Goal: Information Seeking & Learning: Find specific fact

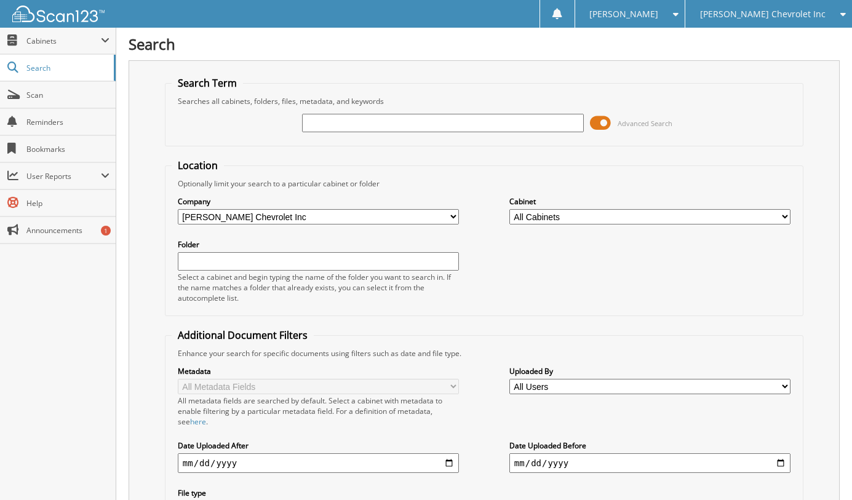
click at [357, 123] on input "text" at bounding box center [442, 123] width 281 height 18
type input "246894"
click at [620, 116] on span "Advanced Search" at bounding box center [631, 123] width 82 height 18
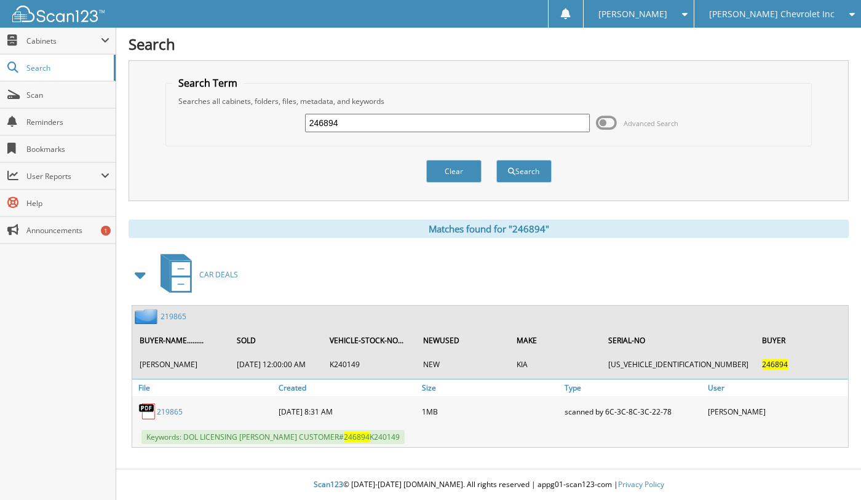
click at [481, 121] on input "246894" at bounding box center [447, 123] width 285 height 18
type input "246522"
click at [497, 160] on button "Search" at bounding box center [524, 171] width 55 height 23
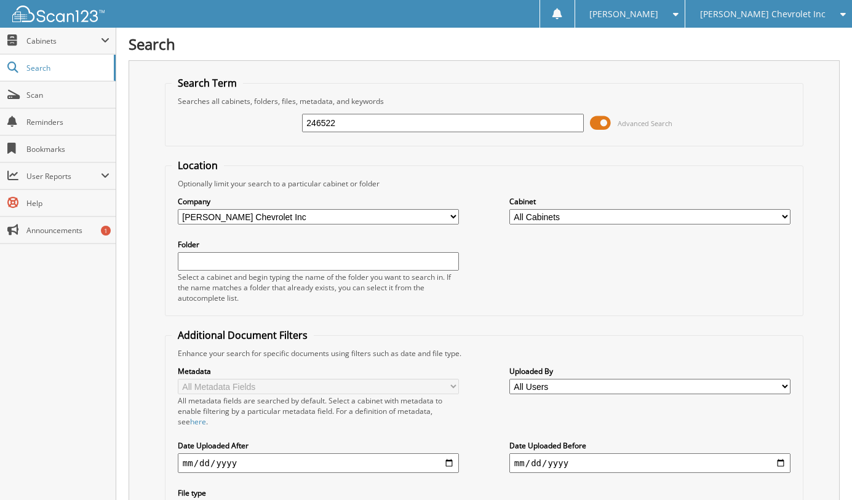
click at [618, 113] on div "246522 Advanced Search" at bounding box center [484, 122] width 625 height 33
click at [617, 119] on span "Advanced Search" at bounding box center [631, 123] width 82 height 18
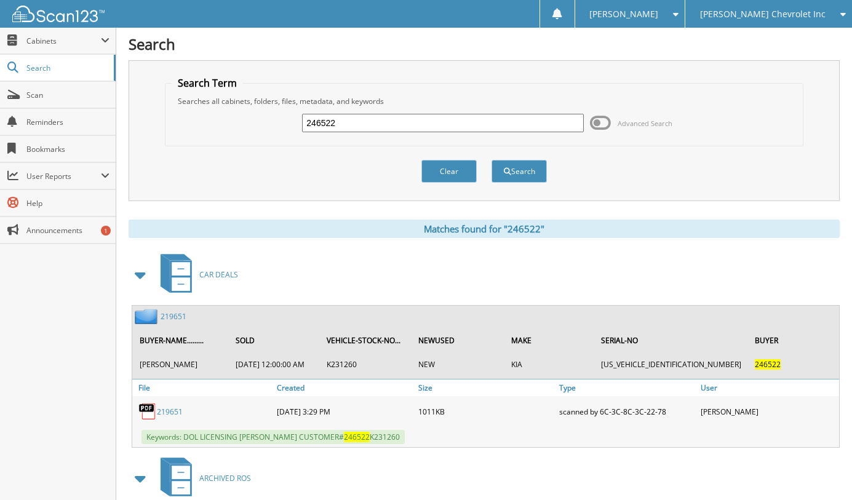
click at [419, 127] on input "246522" at bounding box center [442, 123] width 281 height 18
click at [418, 126] on input "246522" at bounding box center [442, 123] width 281 height 18
type input "245715"
click at [492, 160] on button "Search" at bounding box center [519, 171] width 55 height 23
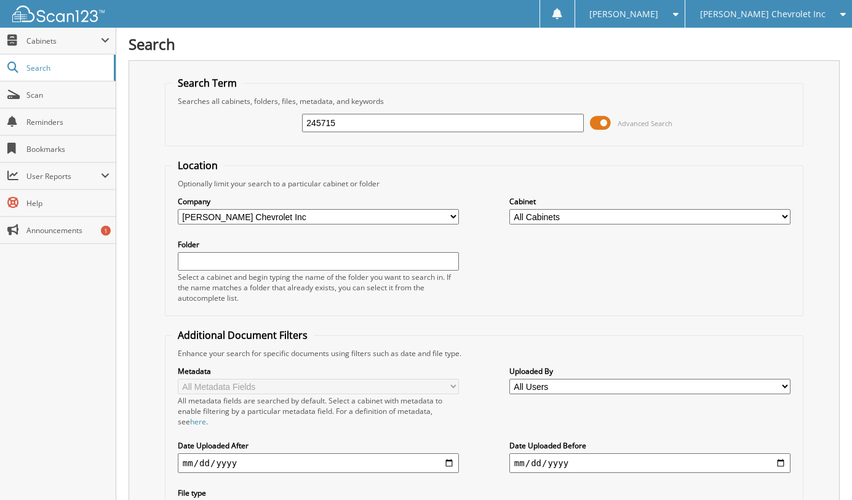
click at [667, 134] on div "245715 Advanced Search" at bounding box center [484, 122] width 625 height 33
click at [659, 124] on span "Advanced Search" at bounding box center [645, 123] width 55 height 9
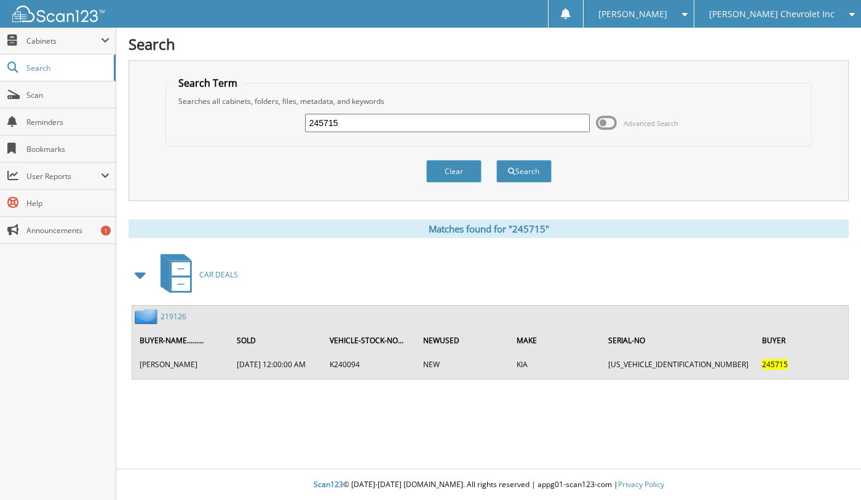
click at [177, 313] on link "219126" at bounding box center [174, 316] width 26 height 10
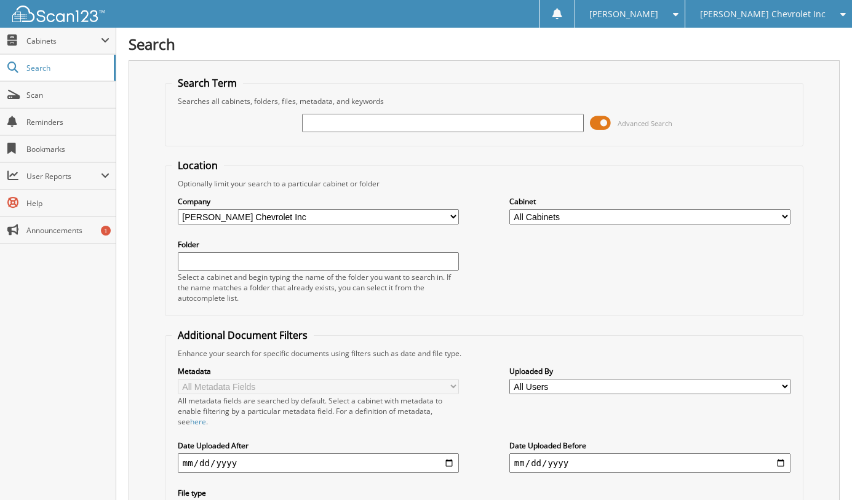
click at [349, 120] on input "text" at bounding box center [442, 123] width 281 height 18
type input "245684"
click at [604, 118] on span at bounding box center [600, 123] width 21 height 18
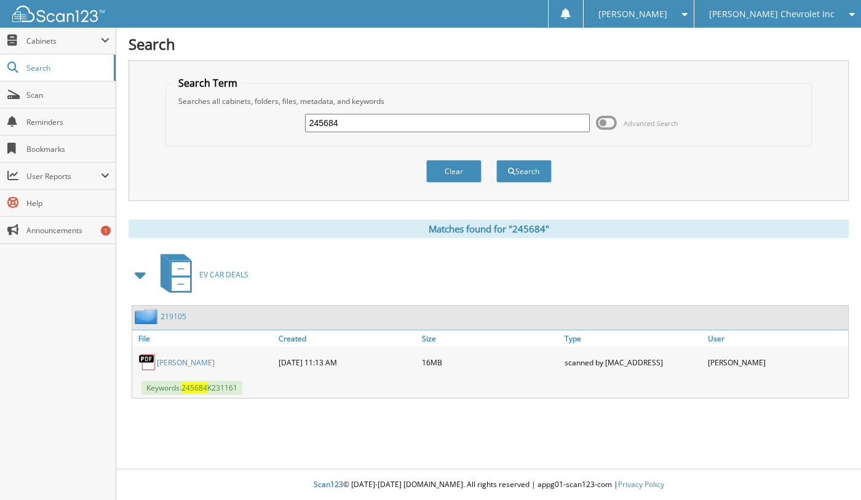
click at [376, 121] on input "245684" at bounding box center [447, 123] width 285 height 18
type input "245313"
click at [497, 160] on button "Search" at bounding box center [524, 171] width 55 height 23
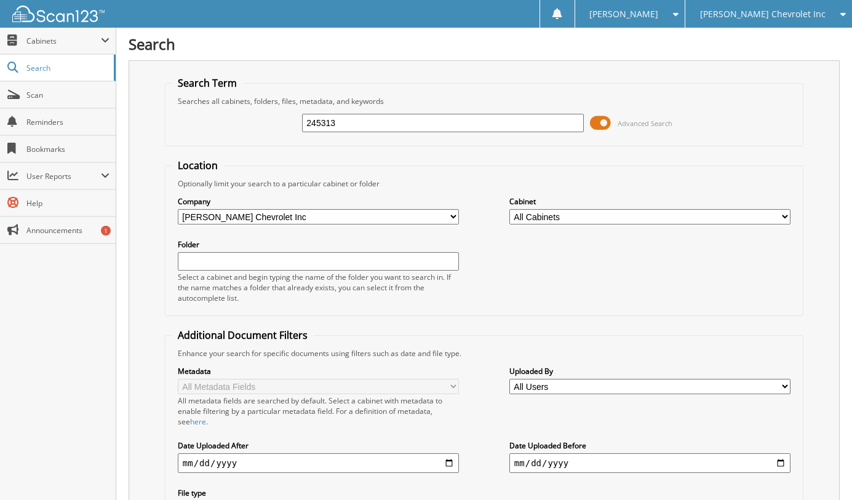
click at [657, 124] on span "Advanced Search" at bounding box center [645, 123] width 55 height 9
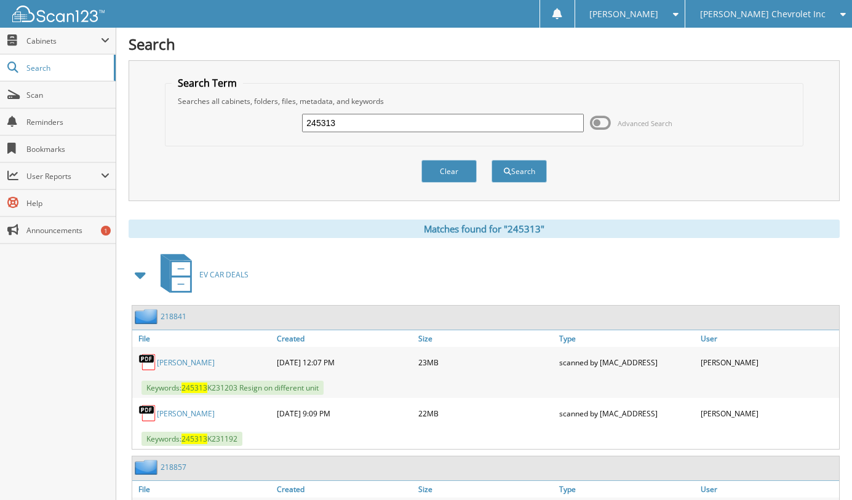
click at [443, 121] on input "245313" at bounding box center [442, 123] width 281 height 18
type input "245138"
click at [492, 160] on button "Search" at bounding box center [519, 171] width 55 height 23
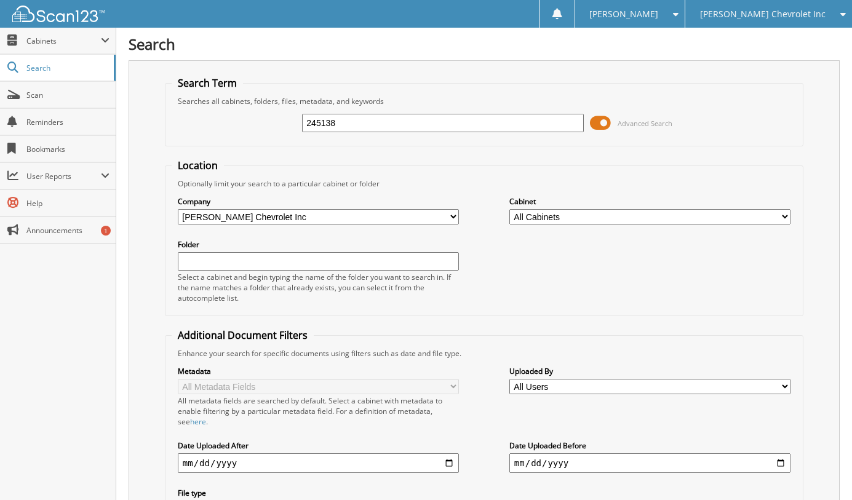
click at [647, 128] on span "Advanced Search" at bounding box center [631, 123] width 82 height 18
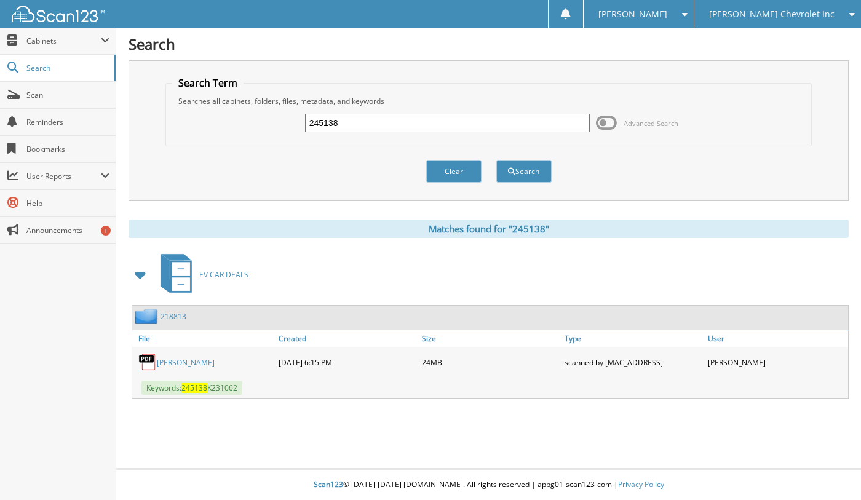
click at [364, 122] on input "245138" at bounding box center [447, 123] width 285 height 18
type input "245313"
click at [541, 170] on button "Search" at bounding box center [524, 171] width 55 height 23
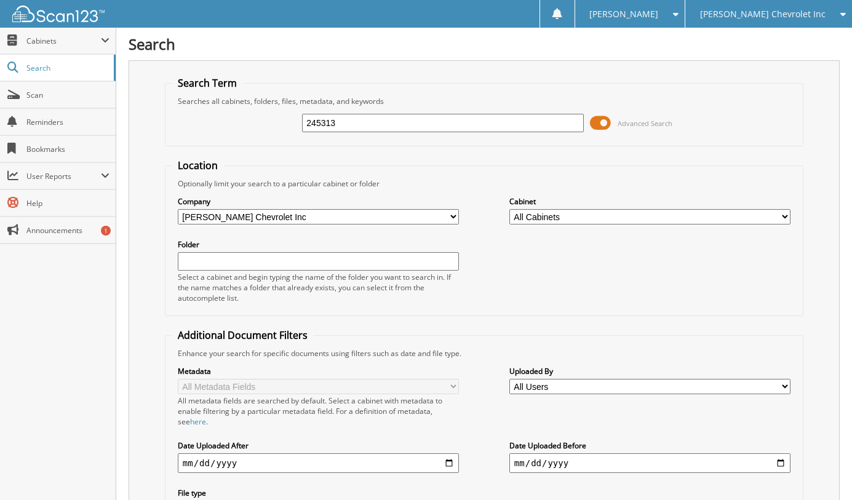
click at [633, 136] on div "245313 Advanced Search" at bounding box center [484, 122] width 625 height 33
click at [631, 129] on span "Advanced Search" at bounding box center [631, 123] width 82 height 18
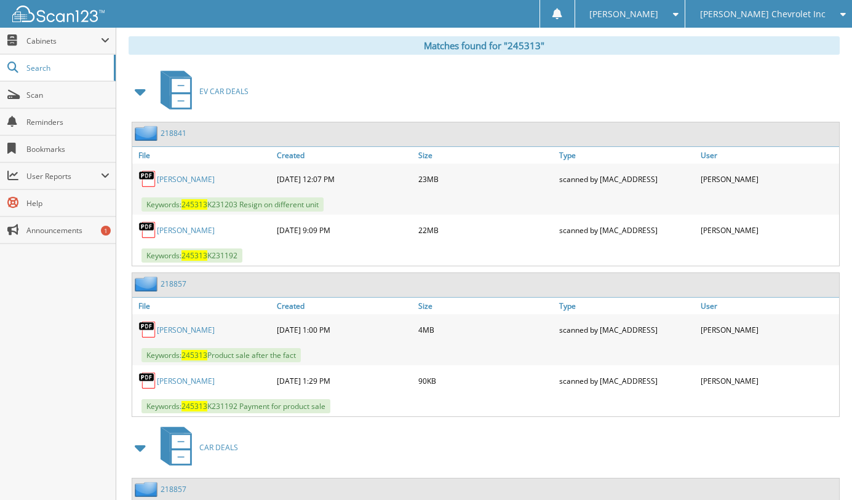
scroll to position [185, 0]
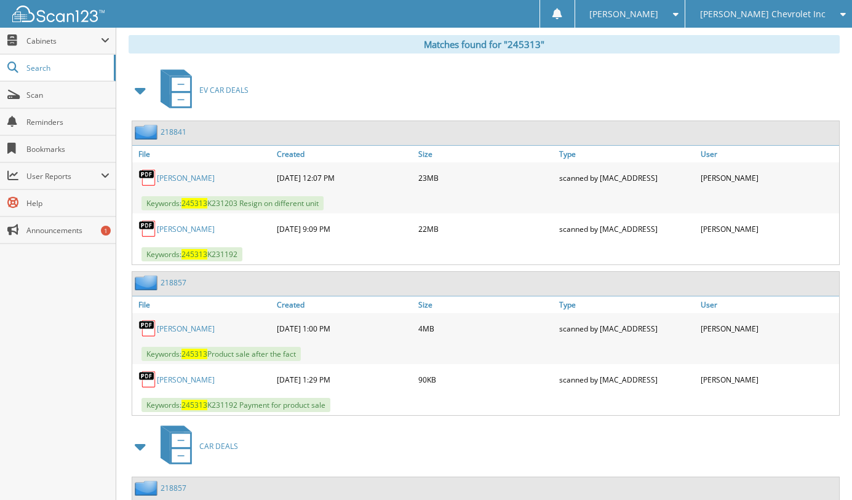
click at [178, 134] on link "218841" at bounding box center [174, 132] width 26 height 10
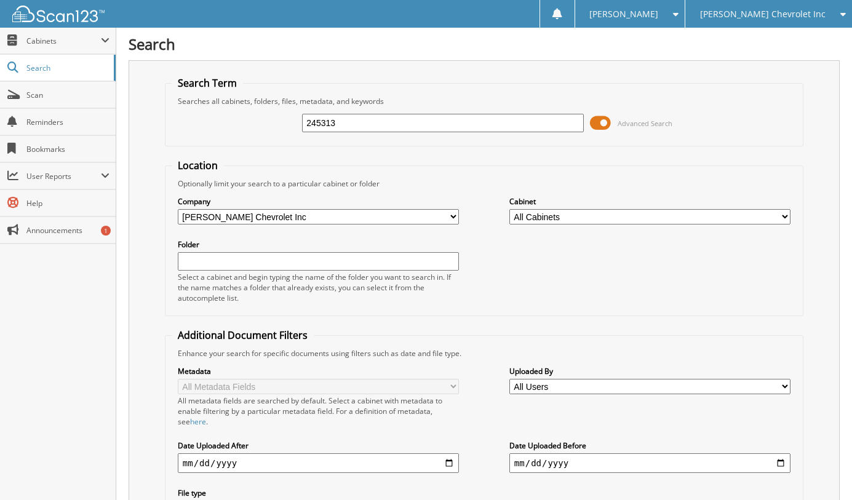
click at [442, 126] on input "245313" at bounding box center [442, 123] width 281 height 18
type input "245254"
click at [611, 126] on span at bounding box center [600, 123] width 21 height 18
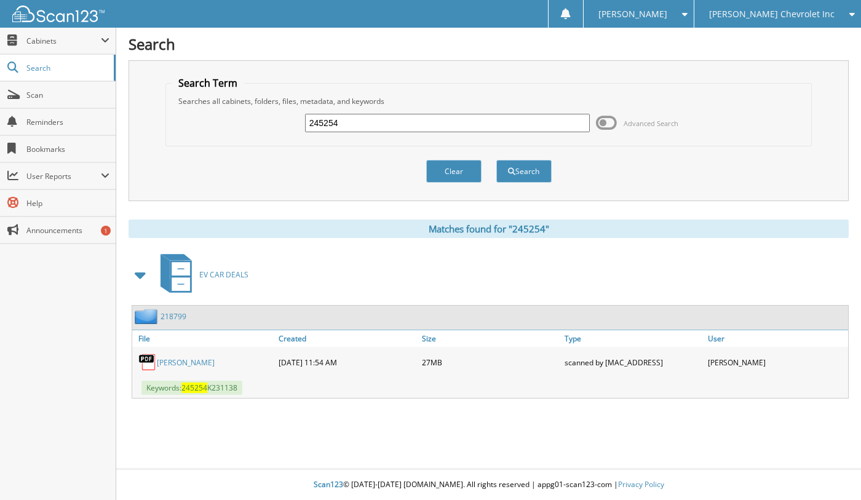
click at [332, 129] on input "245254" at bounding box center [447, 123] width 285 height 18
type input "245131"
click at [497, 160] on button "Search" at bounding box center [524, 171] width 55 height 23
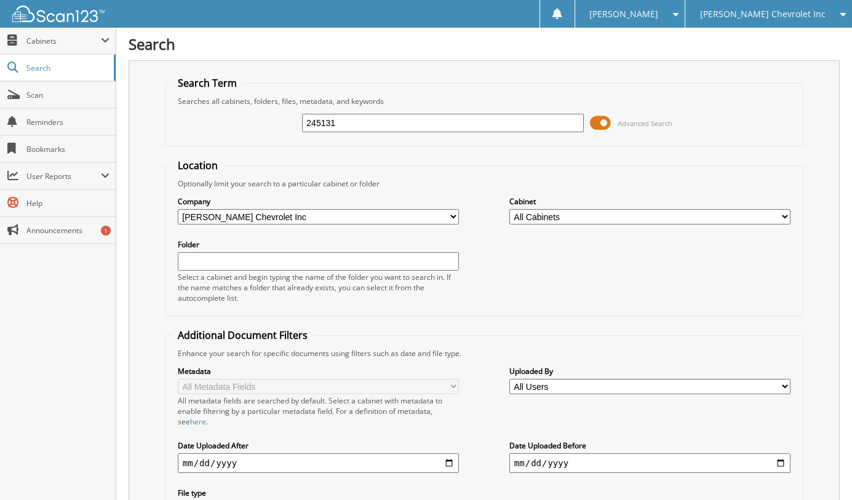
click at [669, 124] on span "Advanced Search" at bounding box center [645, 123] width 55 height 9
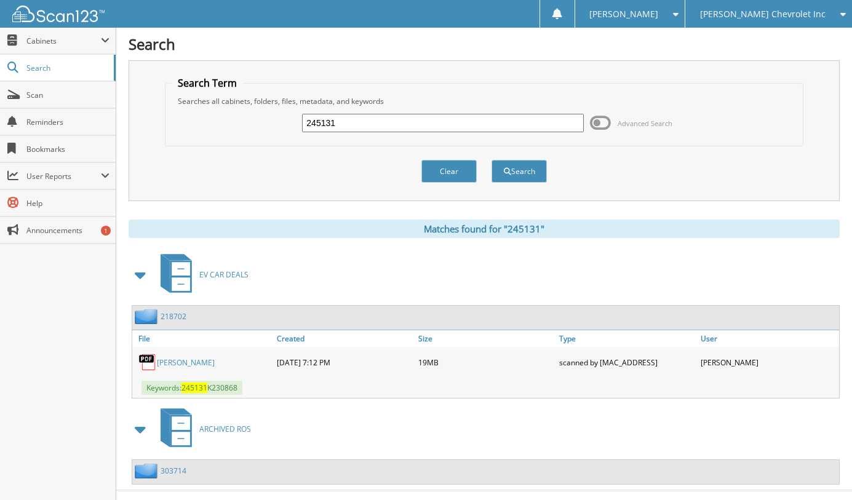
click at [335, 121] on input "245131" at bounding box center [442, 123] width 281 height 18
type input "245052"
click at [492, 160] on button "Search" at bounding box center [519, 171] width 55 height 23
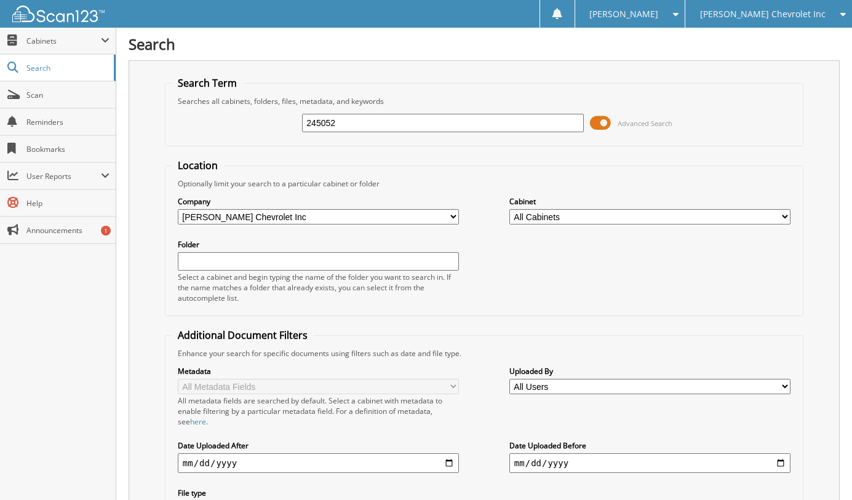
click at [613, 130] on span "Advanced Search" at bounding box center [631, 123] width 82 height 18
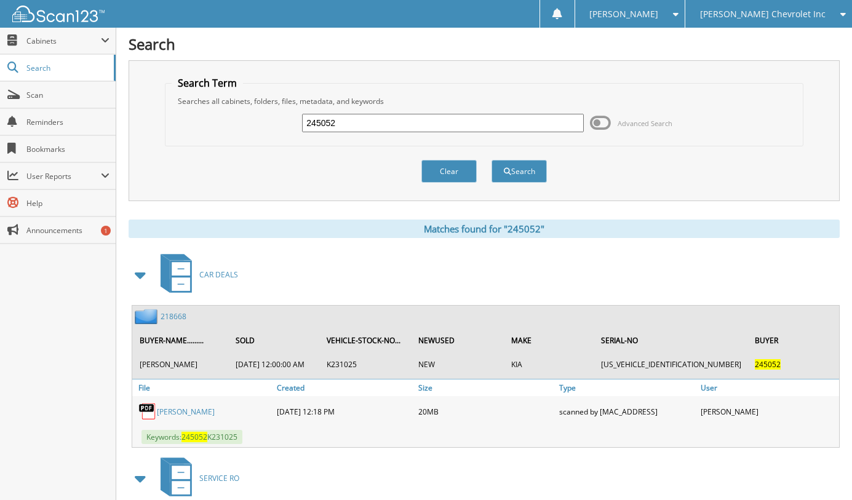
click at [369, 122] on input "245052" at bounding box center [442, 123] width 281 height 18
type input "244248"
click at [492, 160] on button "Search" at bounding box center [519, 171] width 55 height 23
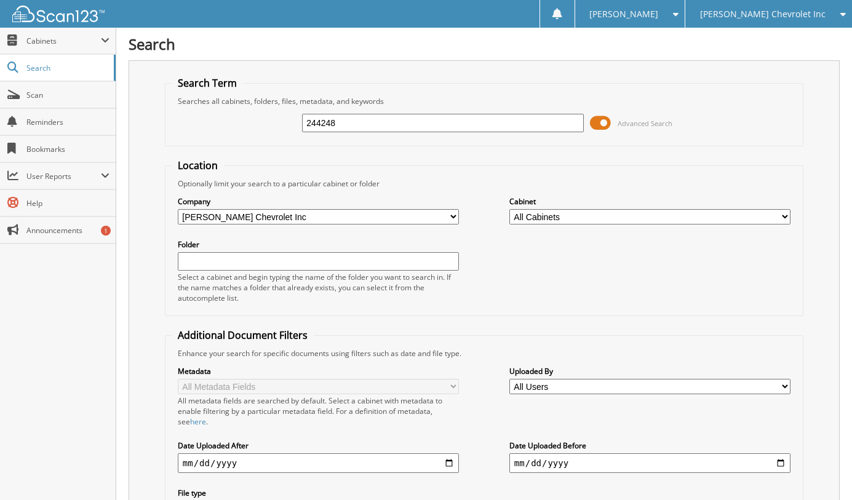
click at [650, 121] on span "Advanced Search" at bounding box center [645, 123] width 55 height 9
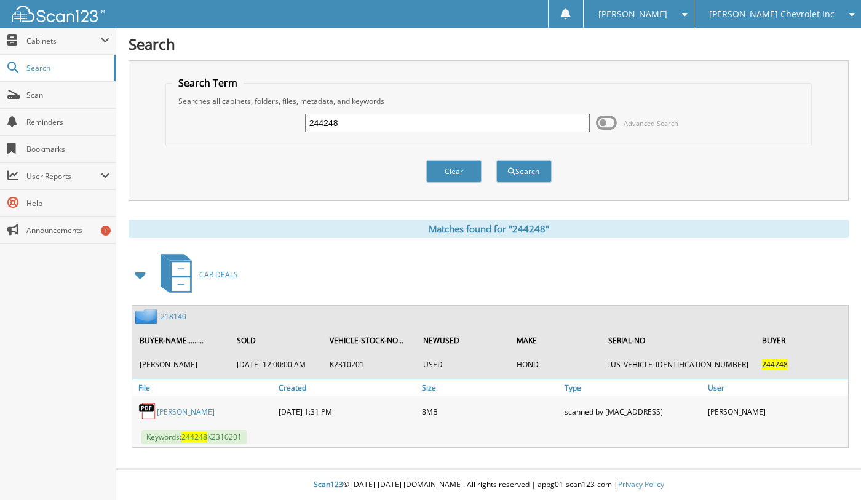
click at [374, 115] on input "244248" at bounding box center [447, 123] width 285 height 18
type input "243158"
click at [497, 160] on button "Search" at bounding box center [524, 171] width 55 height 23
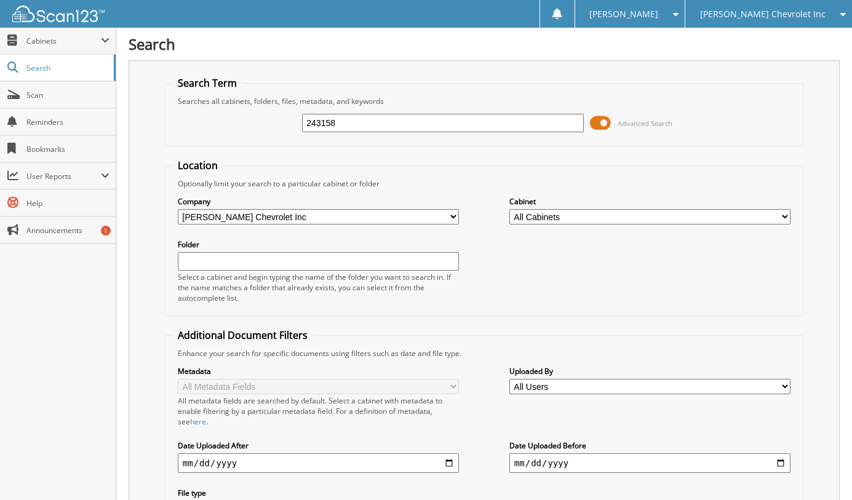
click at [606, 132] on div "243158 Advanced Search" at bounding box center [484, 122] width 625 height 33
click at [601, 121] on span at bounding box center [600, 123] width 21 height 18
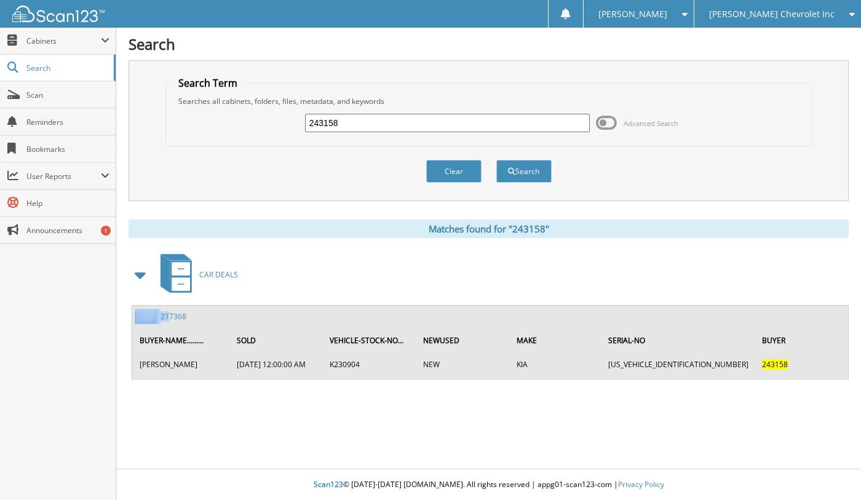
click at [171, 311] on div "217368 BUYER-NAME......... SOLD VEHICLE-STOCK-NO... NEWUSED MAKE SERIAL-NO BUYE…" at bounding box center [490, 342] width 716 height 73
click at [171, 312] on link "217368" at bounding box center [174, 316] width 26 height 10
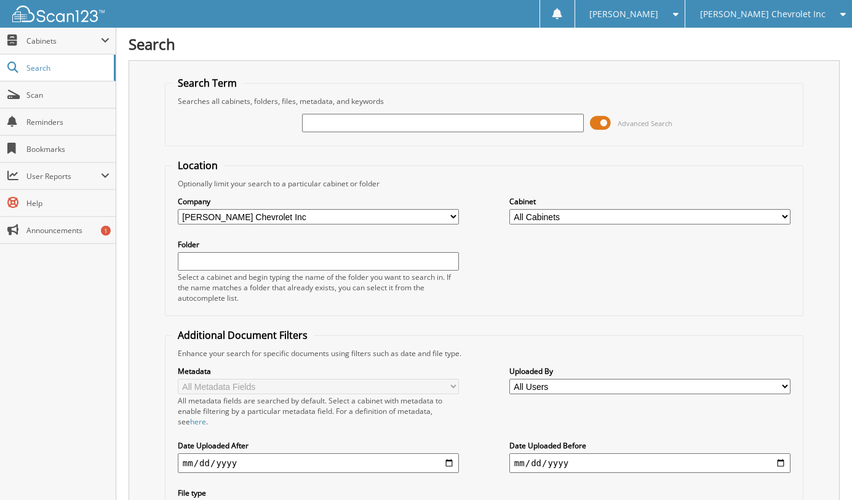
click at [322, 118] on input "text" at bounding box center [442, 123] width 281 height 18
type input "233094"
click at [607, 124] on span at bounding box center [600, 123] width 21 height 18
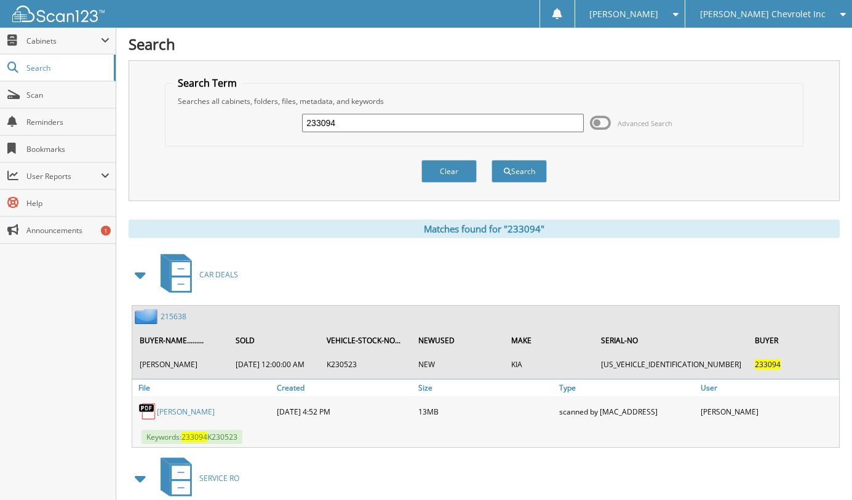
scroll to position [62, 0]
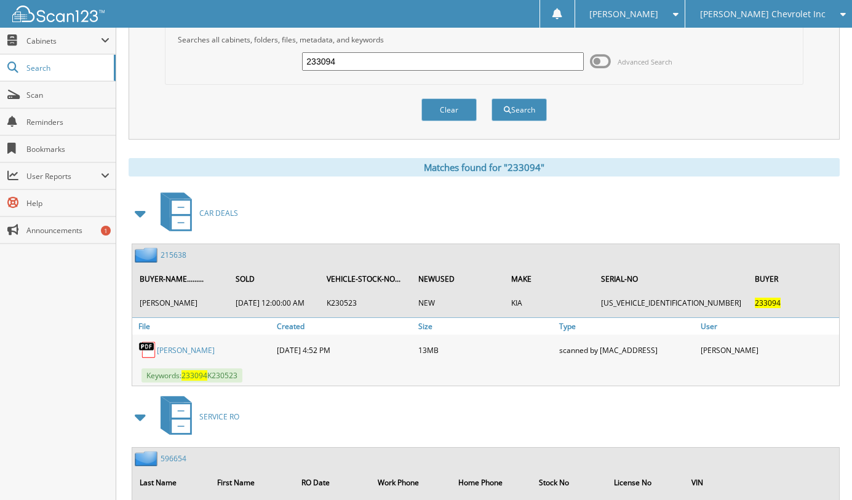
click at [370, 59] on input "233094" at bounding box center [442, 61] width 281 height 18
type input "171396"
click at [492, 98] on button "Search" at bounding box center [519, 109] width 55 height 23
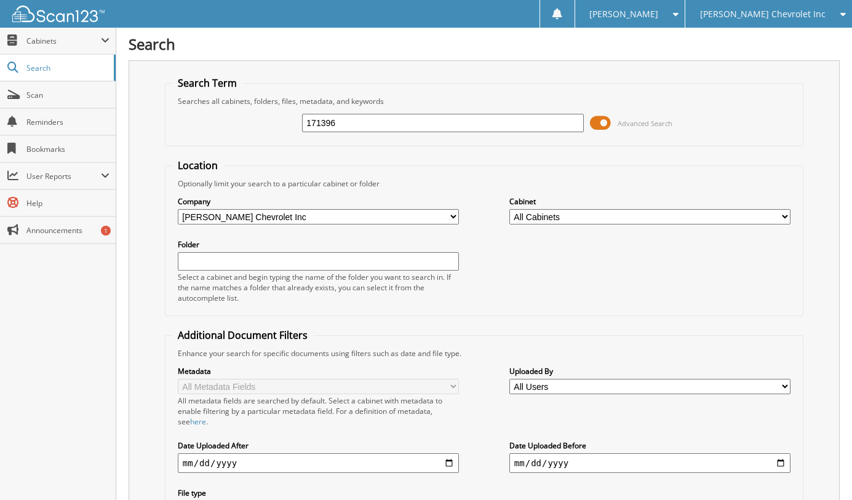
click at [646, 134] on div "171396 Advanced Search" at bounding box center [484, 122] width 625 height 33
click at [641, 121] on span "Advanced Search" at bounding box center [645, 123] width 55 height 9
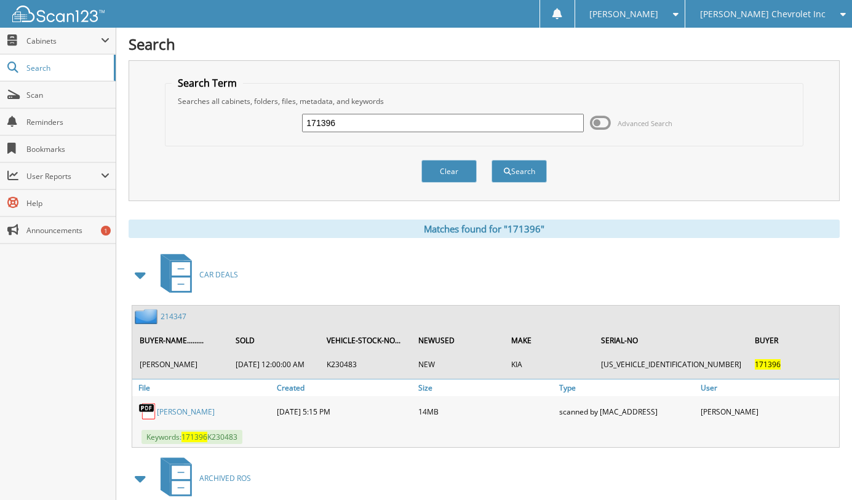
click at [343, 126] on input "171396" at bounding box center [442, 123] width 281 height 18
type input "3"
type input "229887"
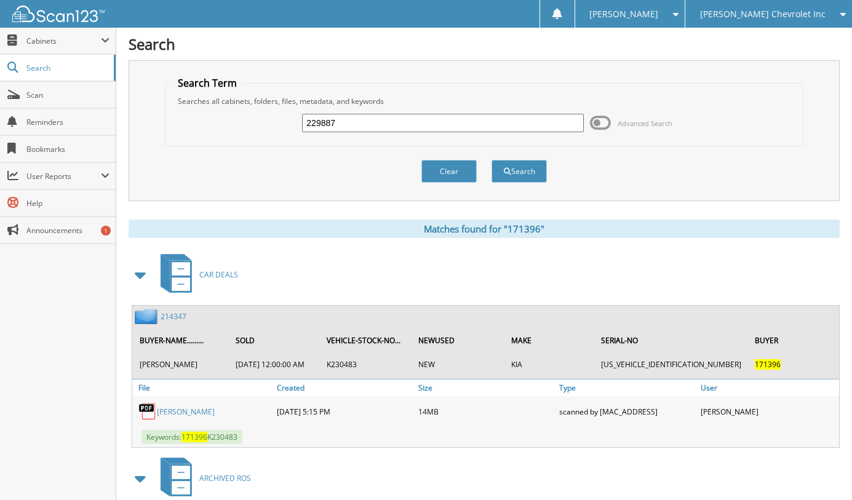
click at [492, 160] on button "Search" at bounding box center [519, 171] width 55 height 23
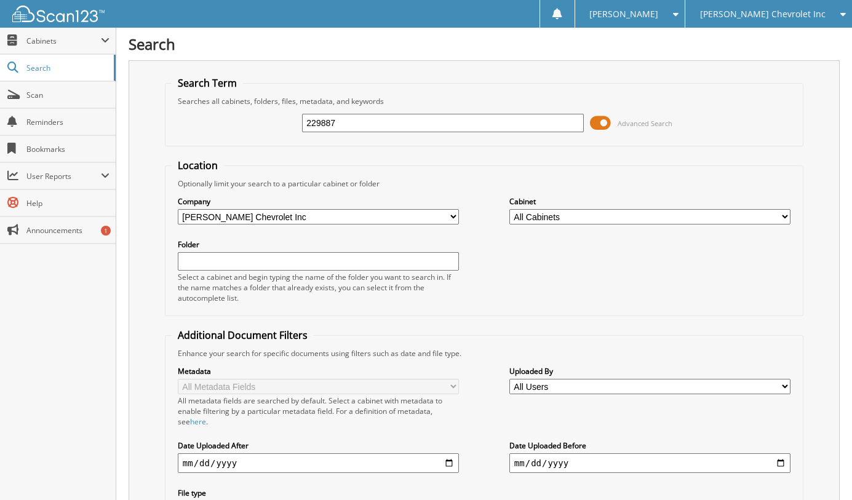
click at [626, 135] on div "229887 Advanced Search" at bounding box center [484, 122] width 625 height 33
click at [623, 125] on span "Advanced Search" at bounding box center [645, 123] width 55 height 9
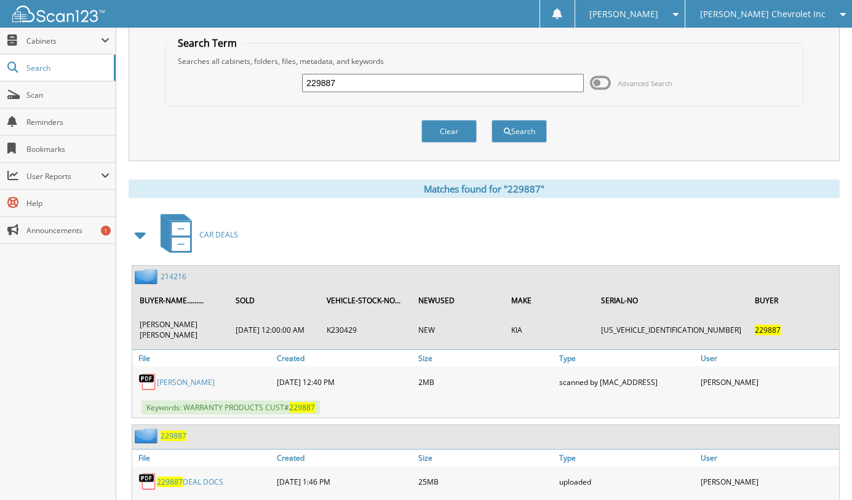
scroll to position [62, 0]
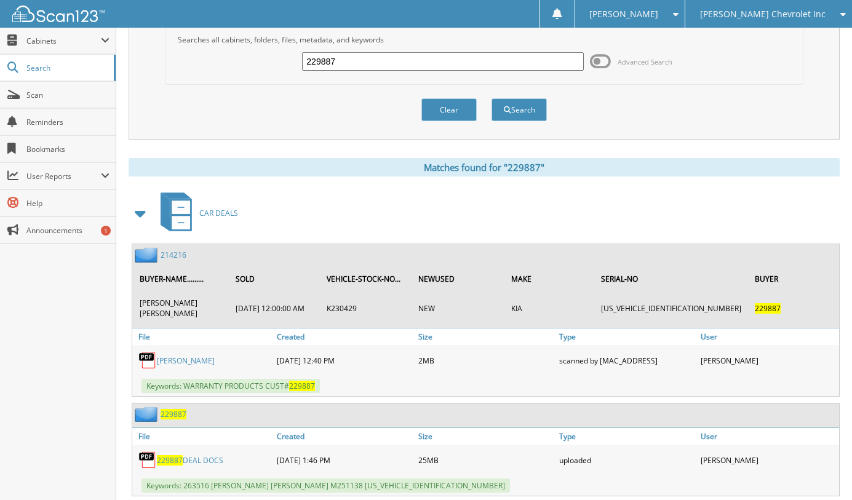
click at [412, 54] on input "229887" at bounding box center [442, 61] width 281 height 18
type input "238584"
click at [492, 98] on button "Search" at bounding box center [519, 109] width 55 height 23
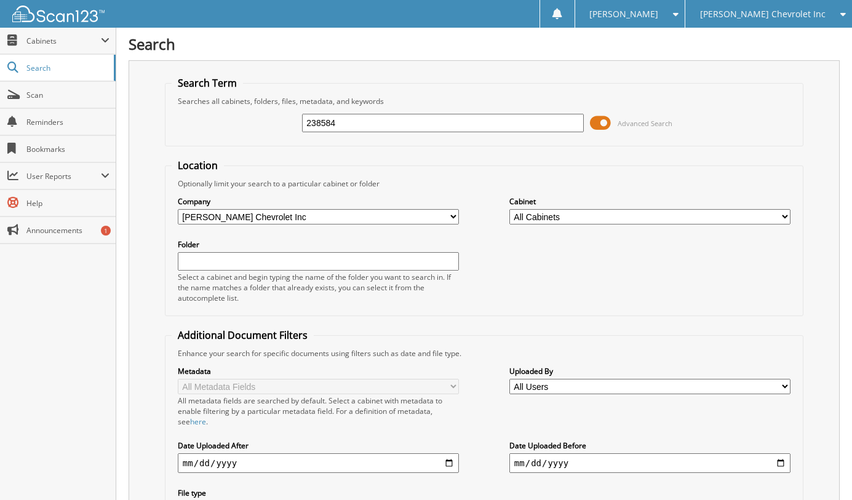
click at [647, 121] on span "Advanced Search" at bounding box center [645, 123] width 55 height 9
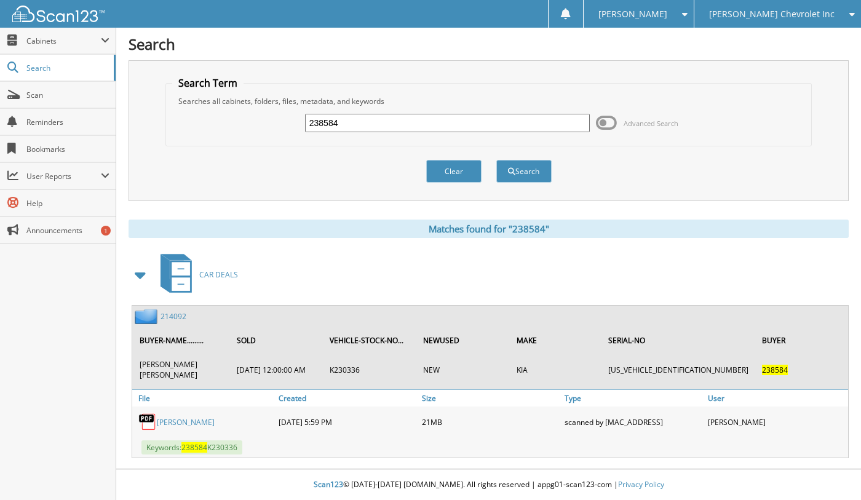
click at [173, 319] on link "214092" at bounding box center [174, 316] width 26 height 10
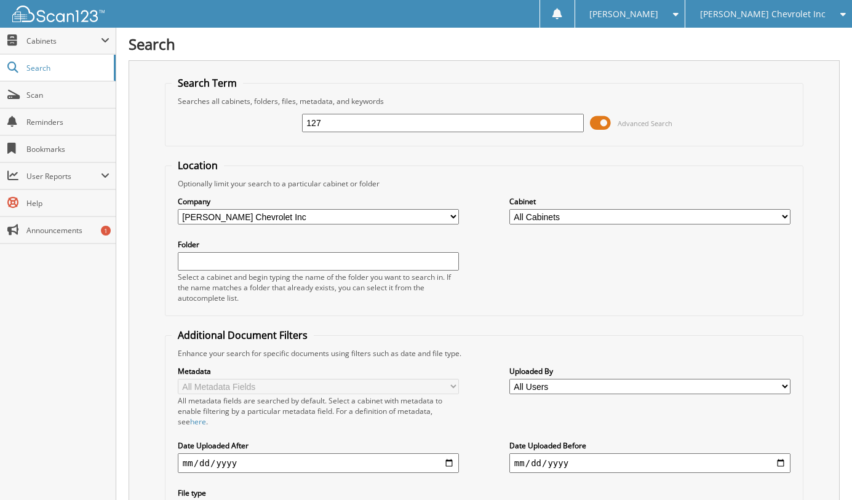
click at [366, 128] on input "127" at bounding box center [442, 123] width 281 height 18
type input "1"
type input "237805"
click at [364, 124] on input "237805" at bounding box center [442, 123] width 281 height 18
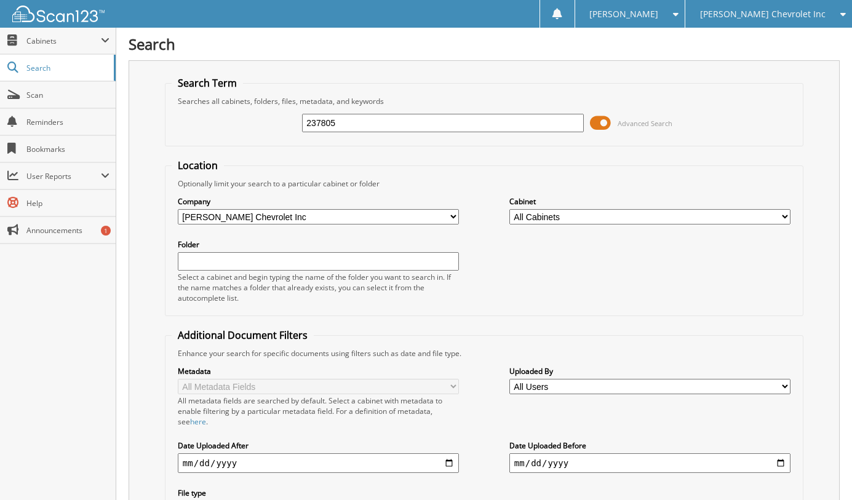
click at [364, 124] on input "237805" at bounding box center [442, 123] width 281 height 18
type input "176030"
drag, startPoint x: 611, startPoint y: 111, endPoint x: 613, endPoint y: 127, distance: 16.2
click at [611, 110] on div "176030 Advanced Search" at bounding box center [484, 122] width 625 height 33
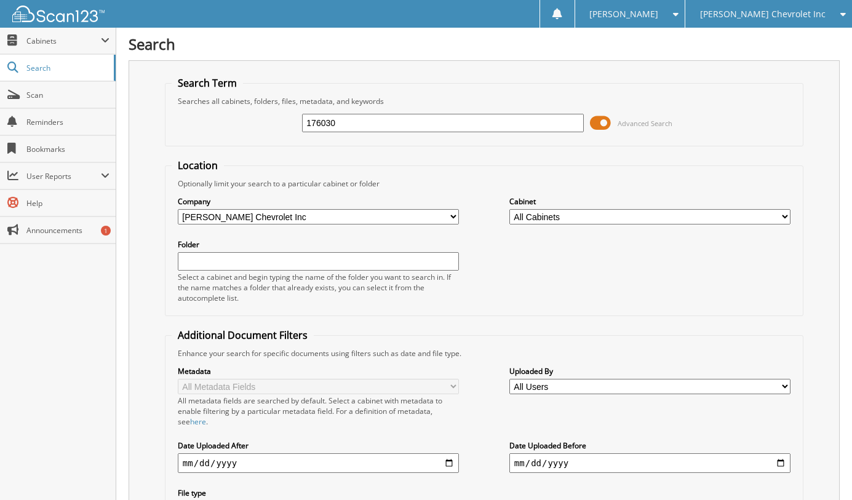
click at [618, 119] on span "Advanced Search" at bounding box center [645, 123] width 55 height 9
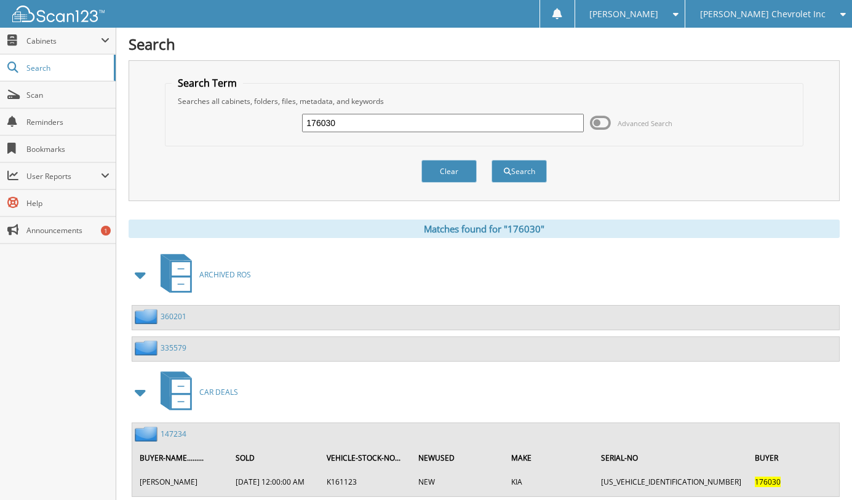
click at [359, 118] on input "176030" at bounding box center [442, 123] width 281 height 18
type input "237290"
click at [492, 160] on button "Search" at bounding box center [519, 171] width 55 height 23
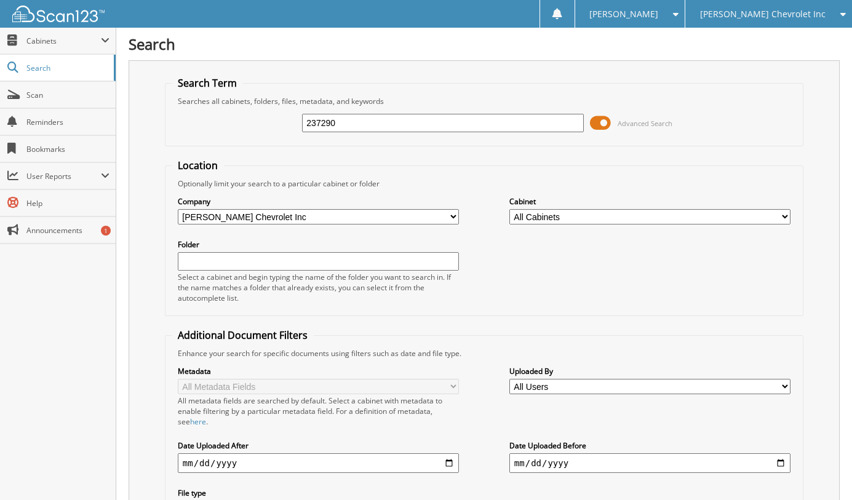
click at [360, 118] on input "237290" at bounding box center [442, 123] width 281 height 18
type input "237145"
click at [372, 116] on input "237145" at bounding box center [442, 123] width 281 height 18
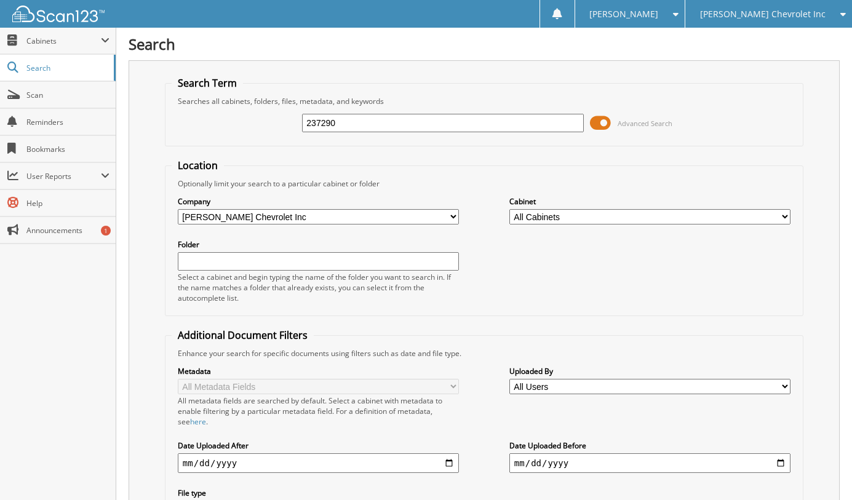
type input "237290"
drag, startPoint x: 0, startPoint y: 0, endPoint x: 624, endPoint y: 126, distance: 636.4
click at [624, 126] on span "Advanced Search" at bounding box center [645, 123] width 55 height 9
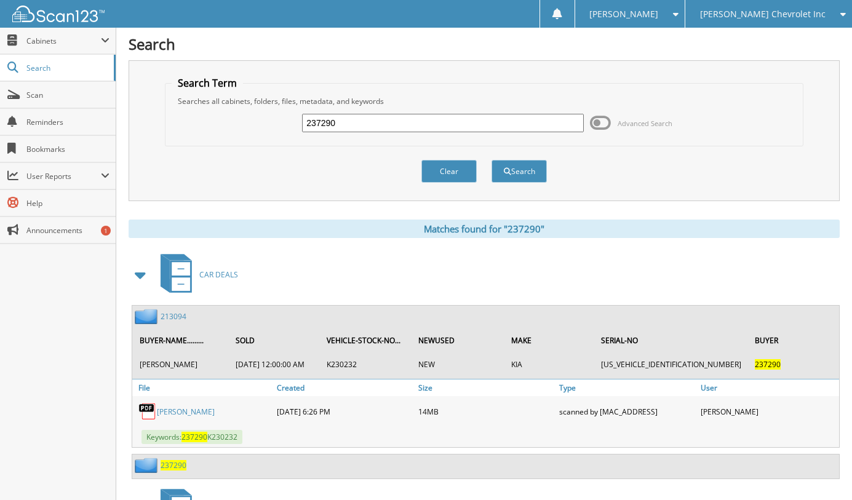
click at [369, 122] on input "237290" at bounding box center [442, 123] width 281 height 18
type input "237141"
click at [492, 160] on button "Search" at bounding box center [519, 171] width 55 height 23
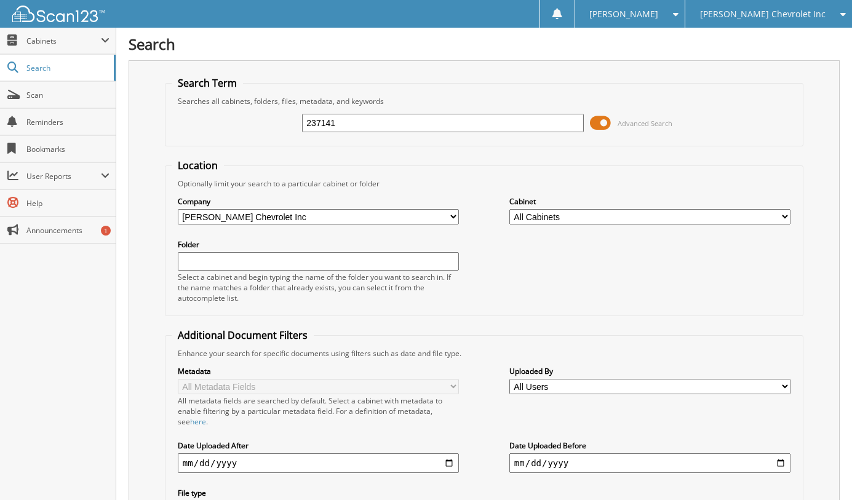
click at [614, 128] on span "Advanced Search" at bounding box center [631, 123] width 82 height 18
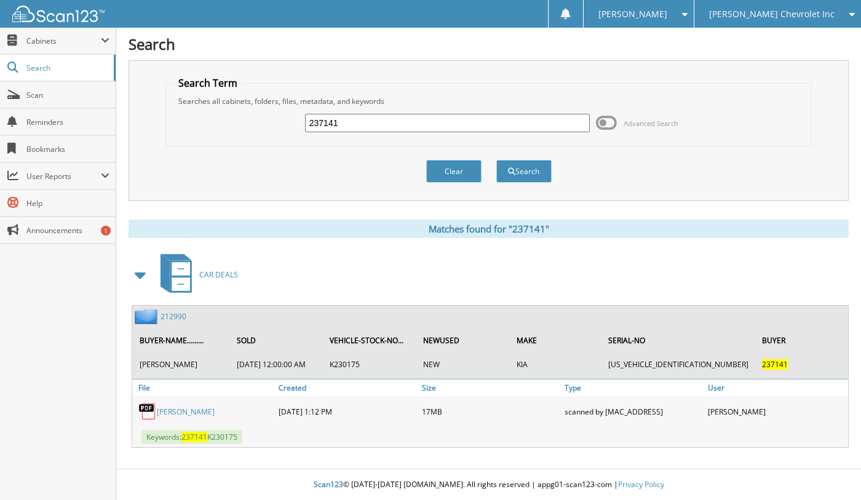
click at [343, 119] on input "237141" at bounding box center [447, 123] width 285 height 18
click at [342, 119] on input "237141" at bounding box center [447, 123] width 285 height 18
type input "125557"
click at [497, 160] on button "Search" at bounding box center [524, 171] width 55 height 23
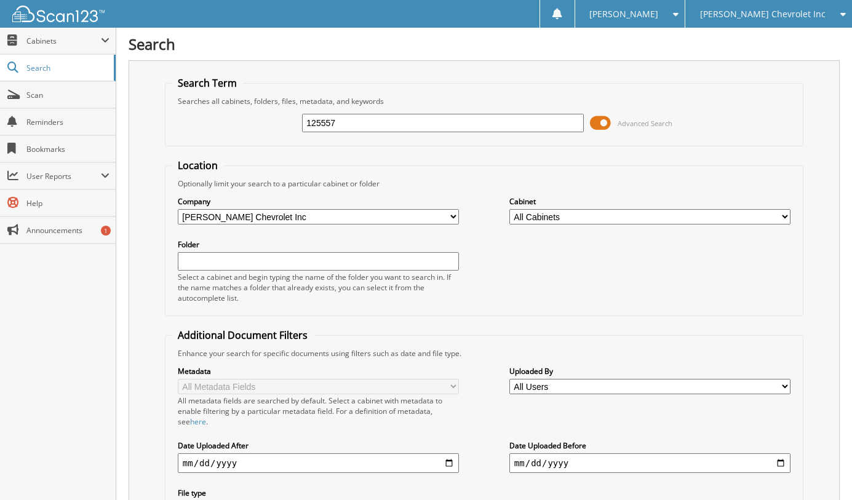
click at [595, 120] on span at bounding box center [600, 123] width 21 height 18
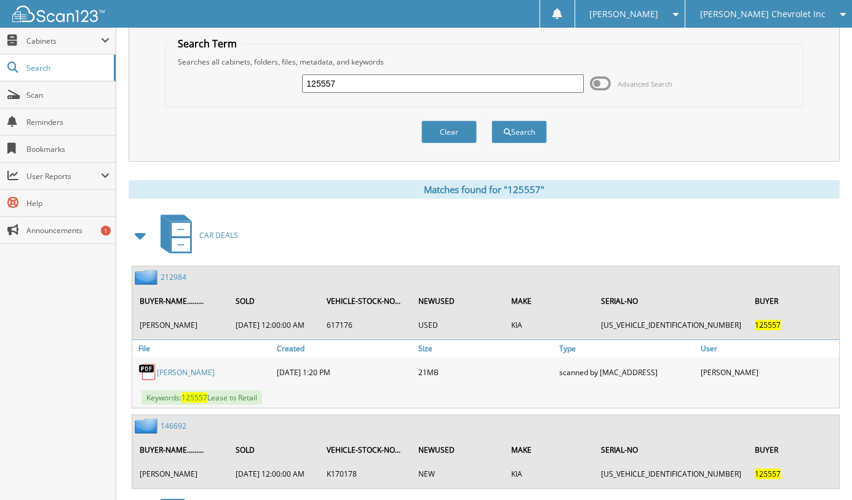
scroll to position [62, 0]
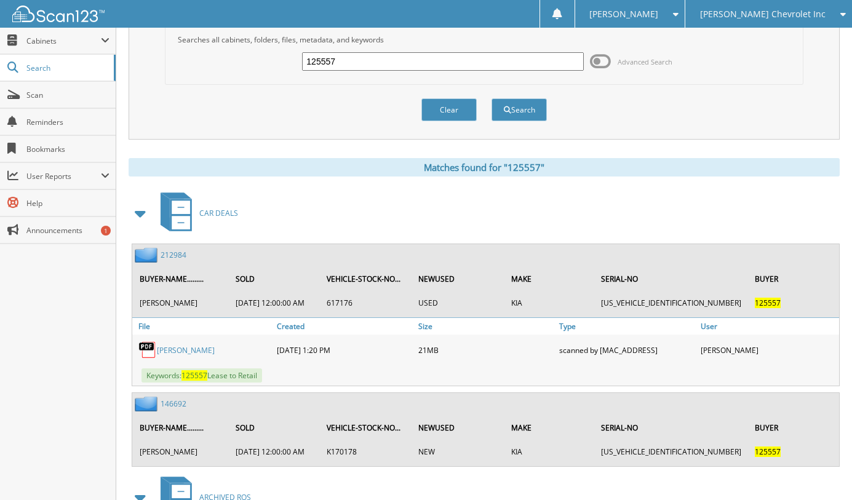
click at [385, 53] on input "125557" at bounding box center [442, 61] width 281 height 18
type input "236624"
click at [492, 98] on button "Search" at bounding box center [519, 109] width 55 height 23
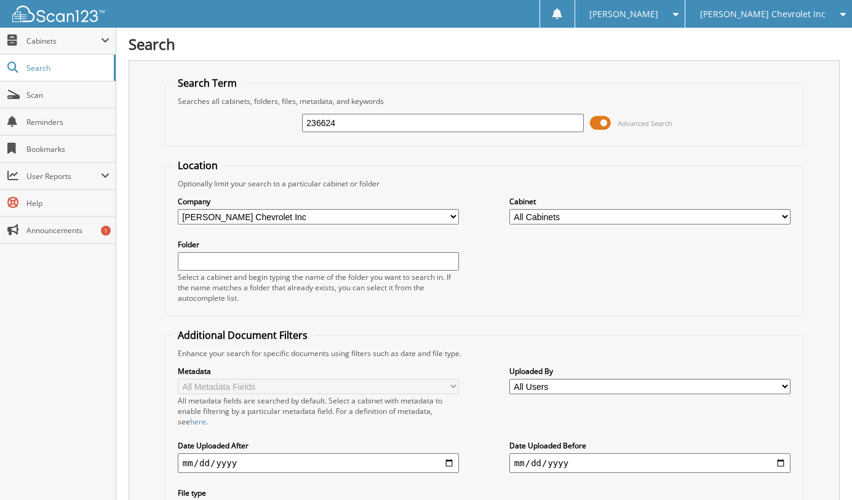
click at [617, 123] on span "Advanced Search" at bounding box center [631, 123] width 82 height 18
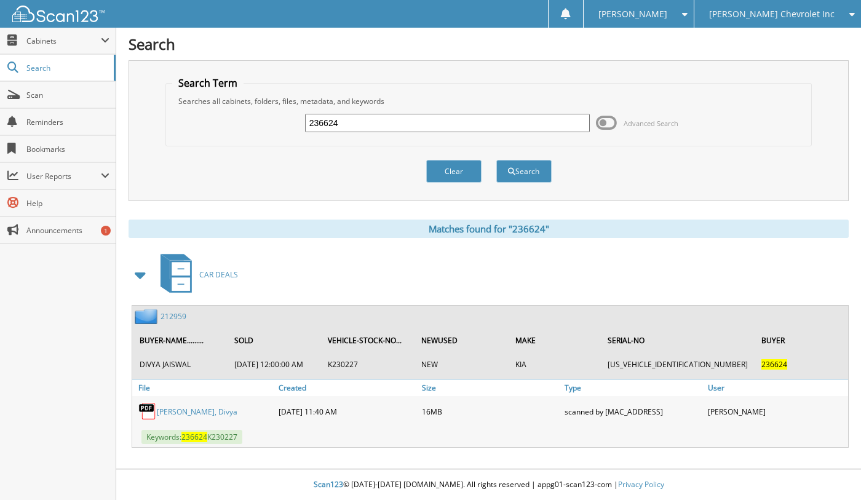
click at [384, 127] on input "236624" at bounding box center [447, 123] width 285 height 18
type input "236620"
click at [497, 160] on button "Search" at bounding box center [524, 171] width 55 height 23
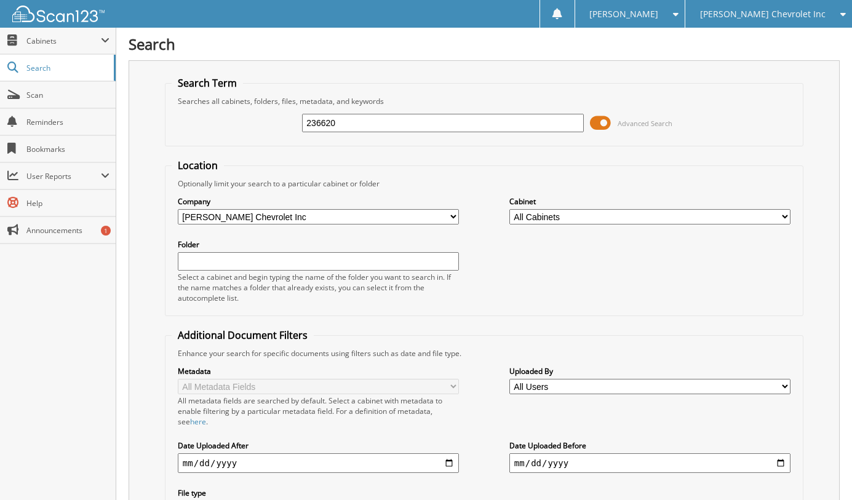
click at [637, 121] on span "Advanced Search" at bounding box center [645, 123] width 55 height 9
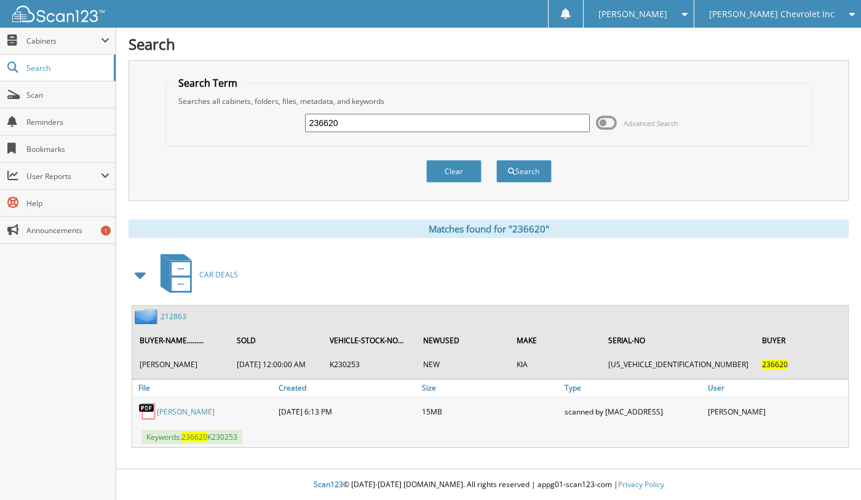
click at [311, 121] on input "236620" at bounding box center [447, 123] width 285 height 18
type input "144517"
click at [497, 160] on button "Search" at bounding box center [524, 171] width 55 height 23
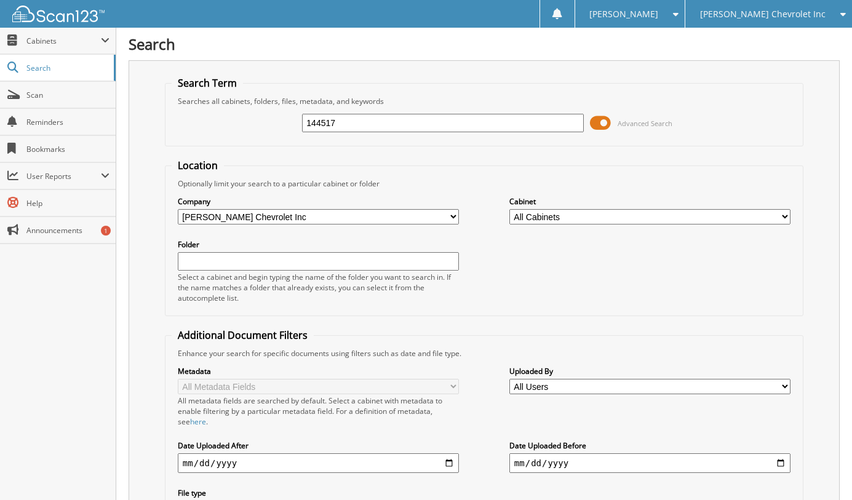
click at [658, 120] on span "Advanced Search" at bounding box center [645, 123] width 55 height 9
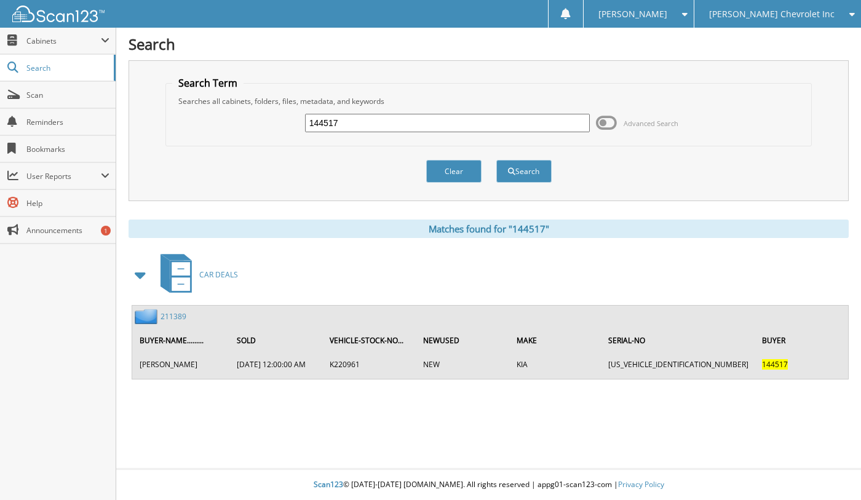
click at [315, 121] on input "144517" at bounding box center [447, 123] width 285 height 18
type input "234408"
click at [497, 160] on button "Search" at bounding box center [524, 171] width 55 height 23
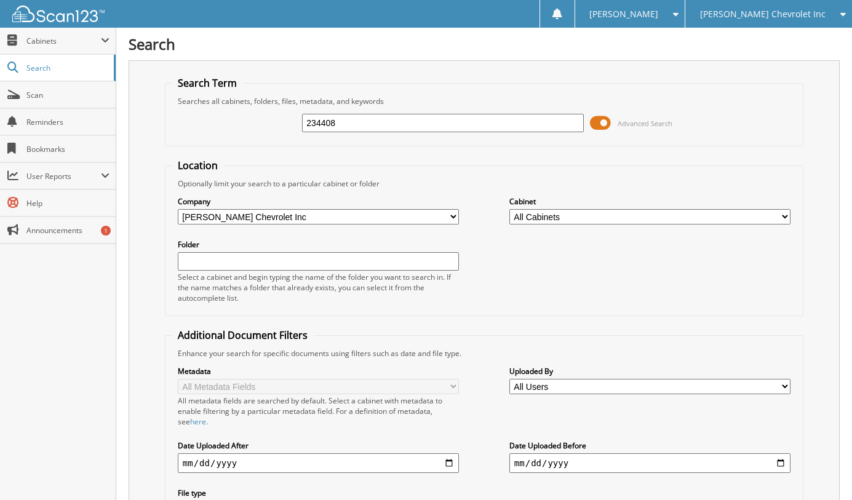
click at [617, 120] on span "Advanced Search" at bounding box center [631, 123] width 82 height 18
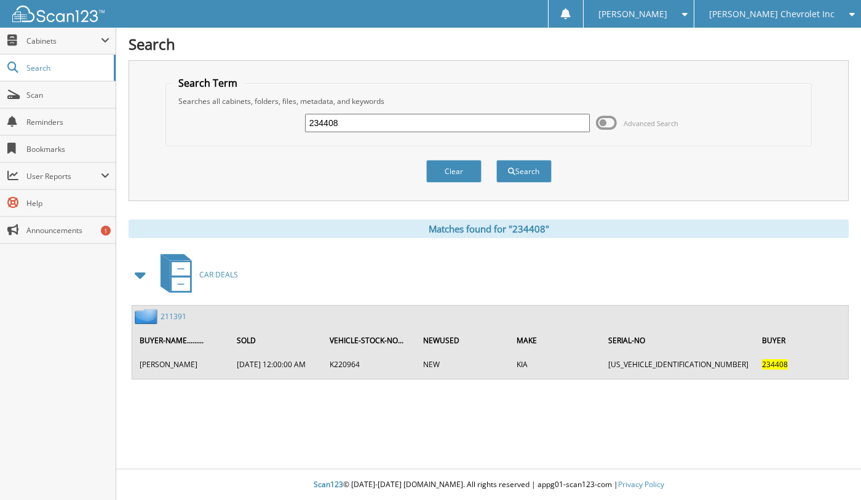
click at [173, 319] on link "211391" at bounding box center [174, 316] width 26 height 10
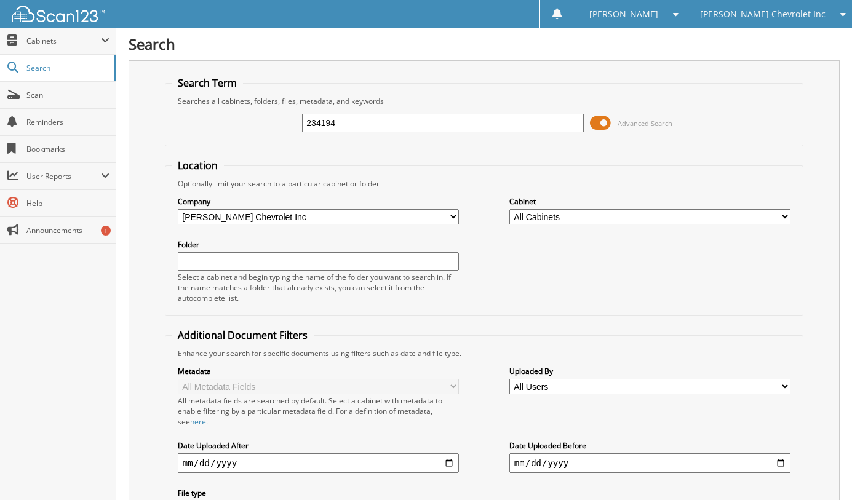
type input "234194"
click at [619, 122] on span "Advanced Search" at bounding box center [645, 123] width 55 height 9
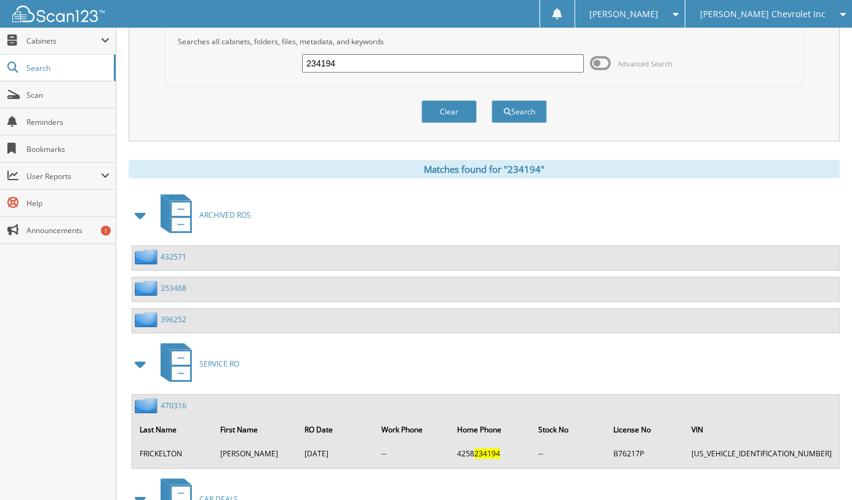
scroll to position [16, 0]
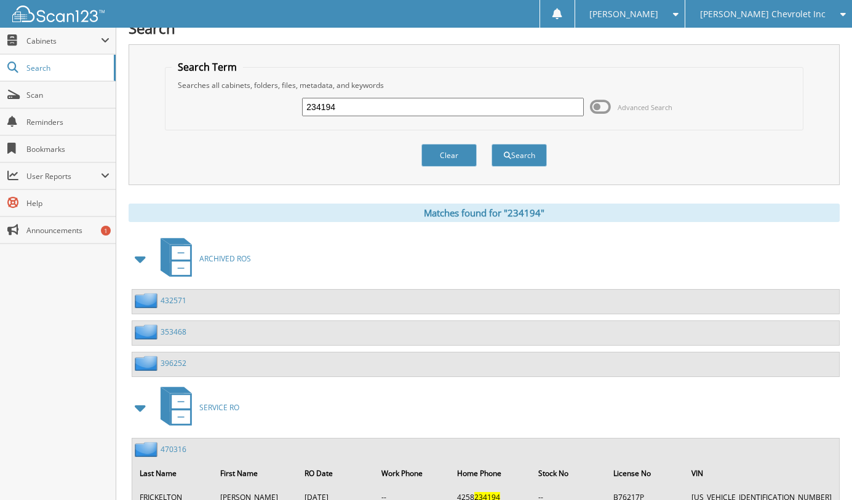
click at [332, 100] on input "234194" at bounding box center [442, 107] width 281 height 18
type input "234585"
click at [492, 144] on button "Search" at bounding box center [519, 155] width 55 height 23
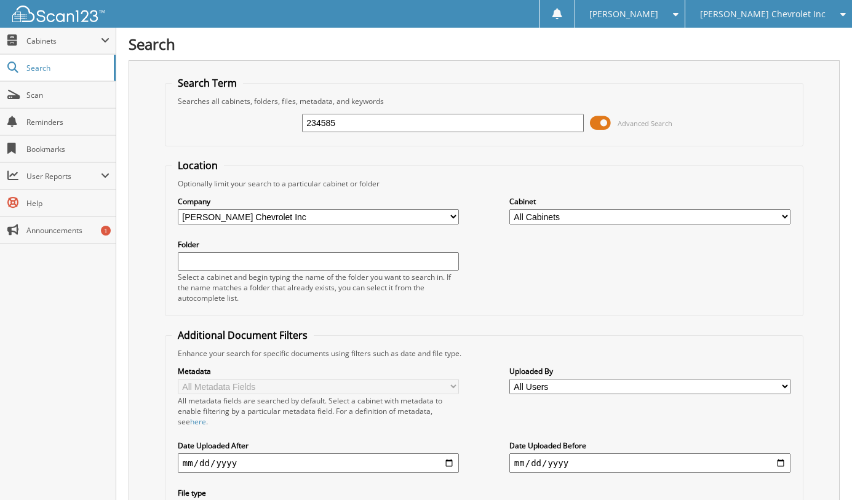
click at [663, 129] on span "Advanced Search" at bounding box center [631, 123] width 82 height 18
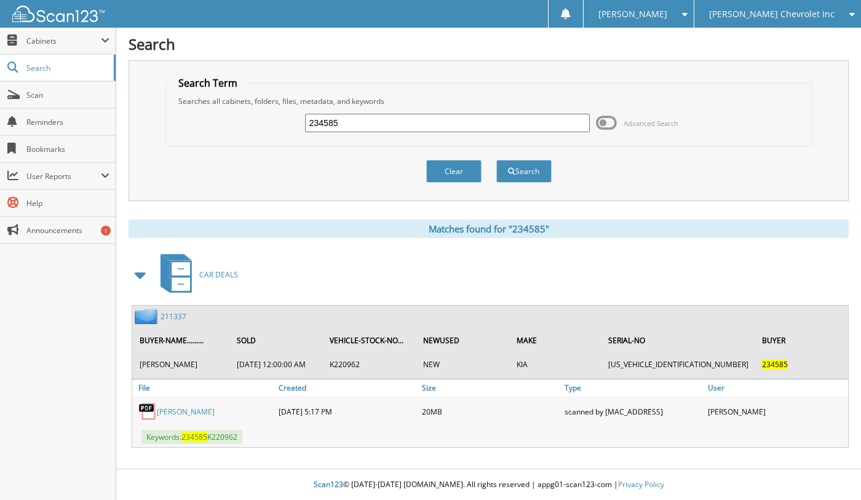
click at [456, 127] on input "234585" at bounding box center [447, 123] width 285 height 18
type input "161402"
click at [497, 160] on button "Search" at bounding box center [524, 171] width 55 height 23
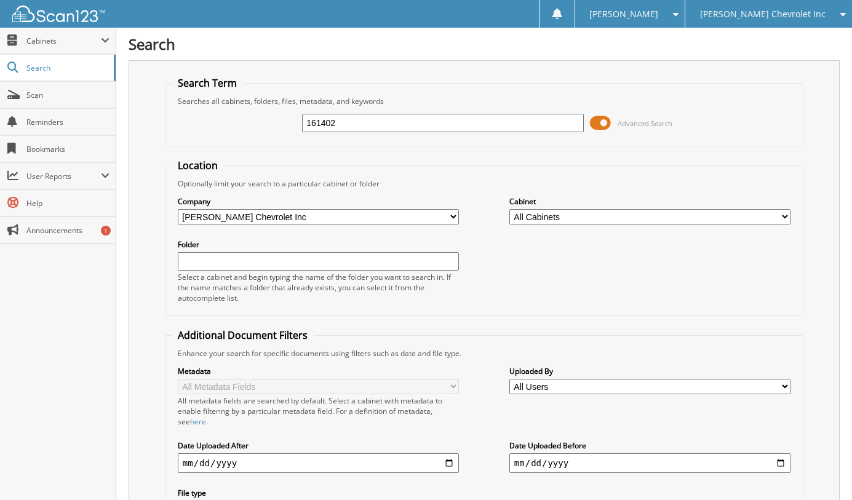
click at [602, 122] on span at bounding box center [600, 123] width 21 height 18
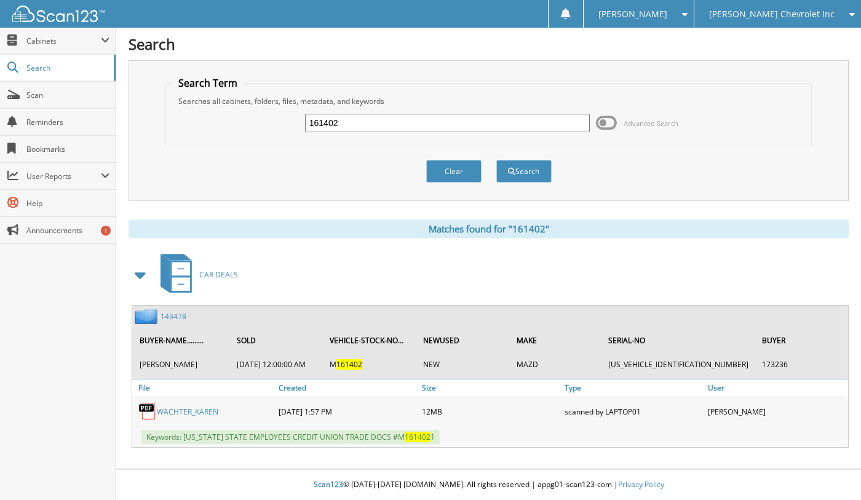
click at [429, 127] on input "161402" at bounding box center [447, 123] width 285 height 18
type input "1"
type input "GANAPATHI"
click at [497, 160] on button "Search" at bounding box center [524, 171] width 55 height 23
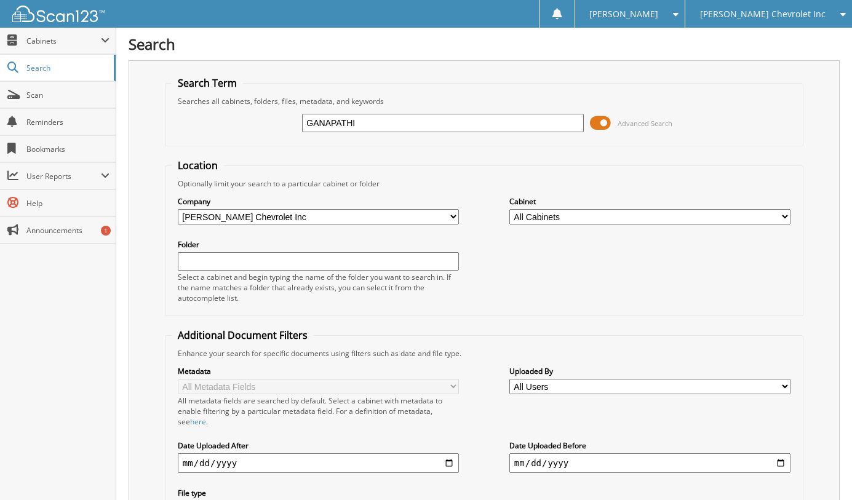
click at [621, 122] on span "Advanced Search" at bounding box center [645, 123] width 55 height 9
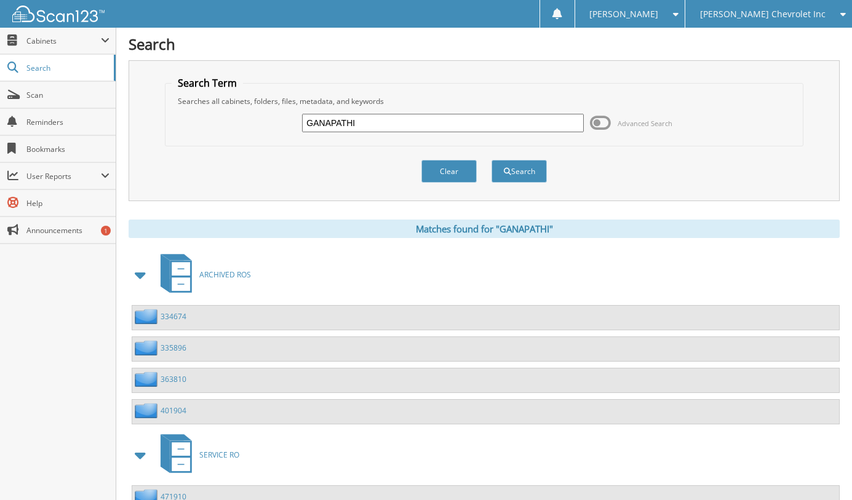
click at [145, 273] on span at bounding box center [140, 275] width 17 height 22
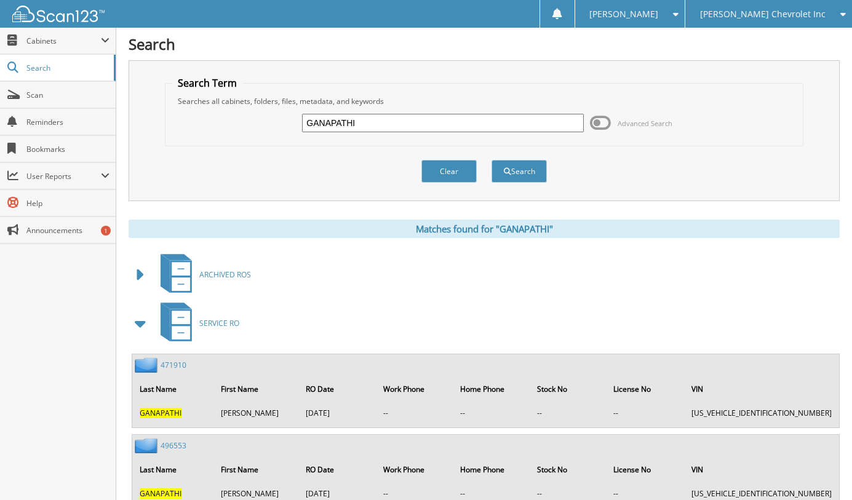
click at [143, 324] on span at bounding box center [140, 324] width 17 height 22
